Goal: Navigation & Orientation: Locate item on page

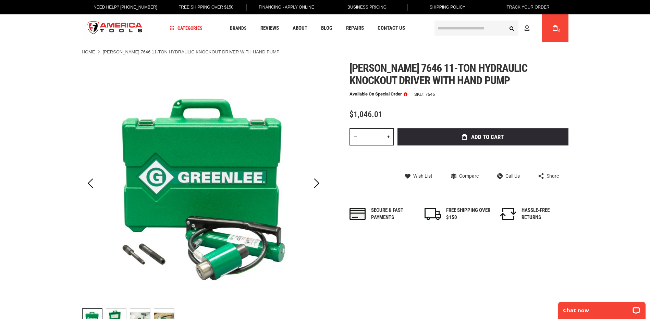
click at [320, 239] on div "Next" at bounding box center [316, 183] width 17 height 243
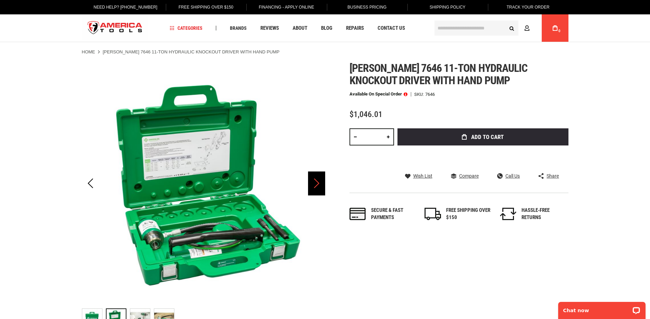
click at [319, 186] on div "Next" at bounding box center [316, 184] width 17 height 24
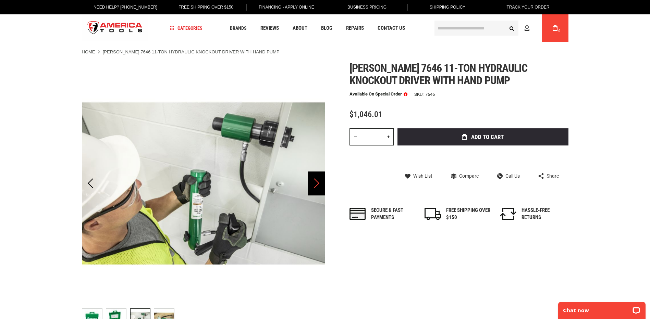
click at [319, 186] on div "Next" at bounding box center [316, 184] width 17 height 24
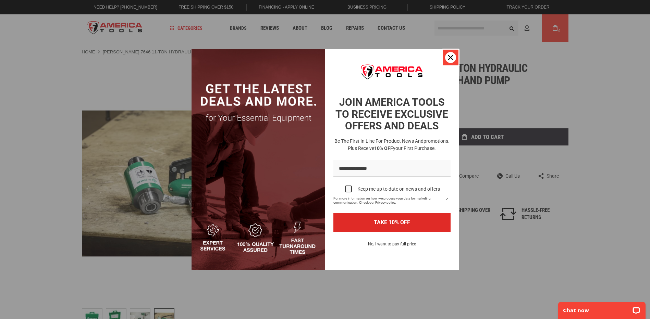
click at [451, 55] on icon "close icon" at bounding box center [450, 57] width 5 height 5
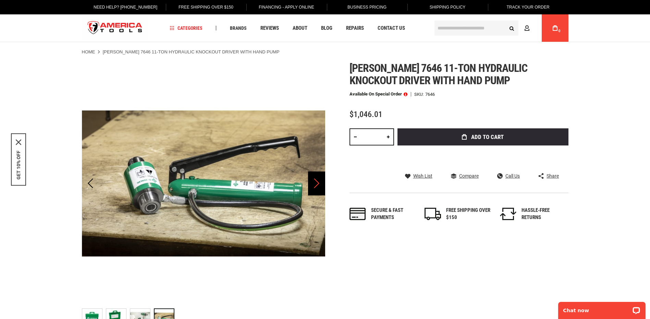
click at [316, 183] on div "Next" at bounding box center [316, 184] width 17 height 24
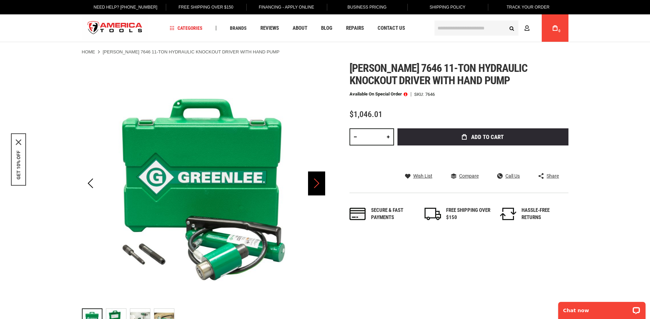
click at [316, 183] on div "Next" at bounding box center [316, 184] width 17 height 24
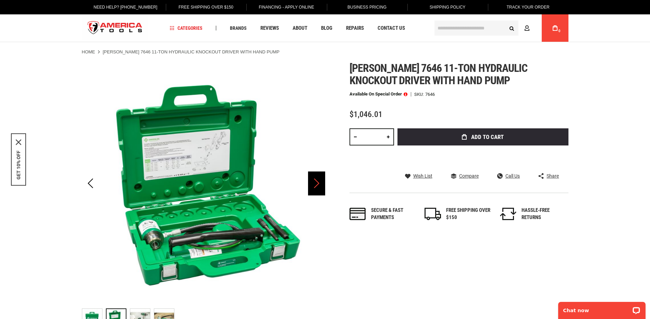
click at [316, 183] on div "Next" at bounding box center [316, 184] width 17 height 24
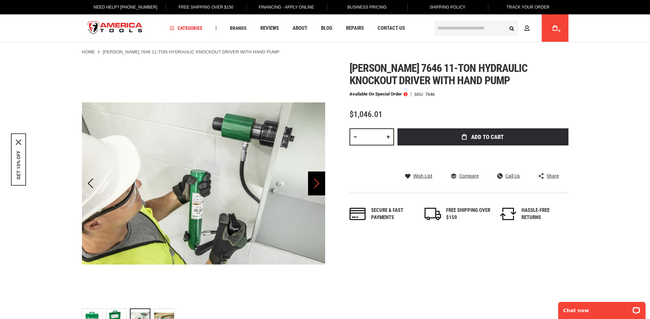
click at [316, 183] on div "Next" at bounding box center [316, 184] width 17 height 24
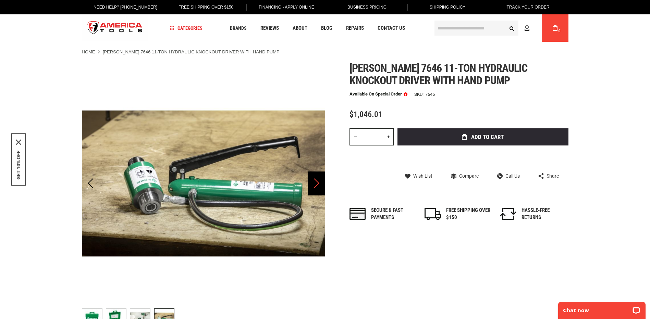
click at [316, 183] on div "Next" at bounding box center [316, 184] width 17 height 24
